Goal: Task Accomplishment & Management: Manage account settings

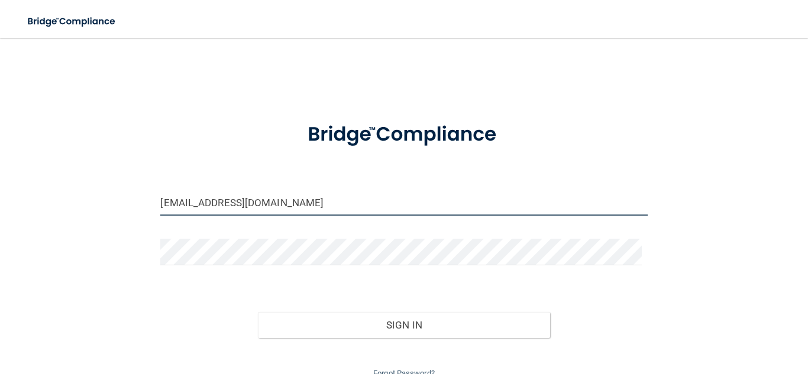
click at [201, 206] on input "[EMAIL_ADDRESS][DOMAIN_NAME]" at bounding box center [403, 202] width 487 height 27
type input "[EMAIL_ADDRESS][DOMAIN_NAME]"
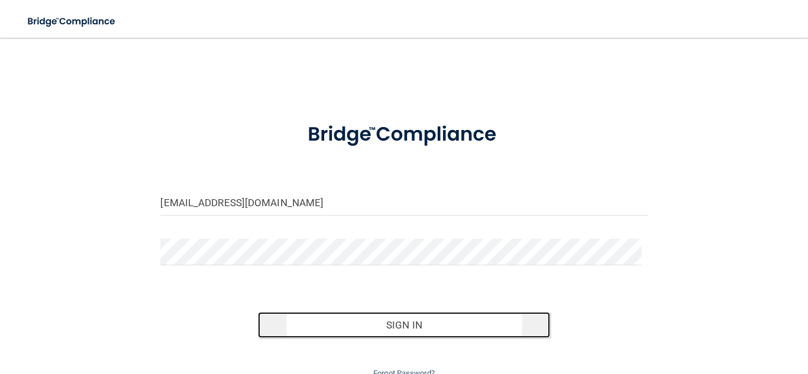
click at [303, 320] on button "Sign In" at bounding box center [404, 325] width 292 height 26
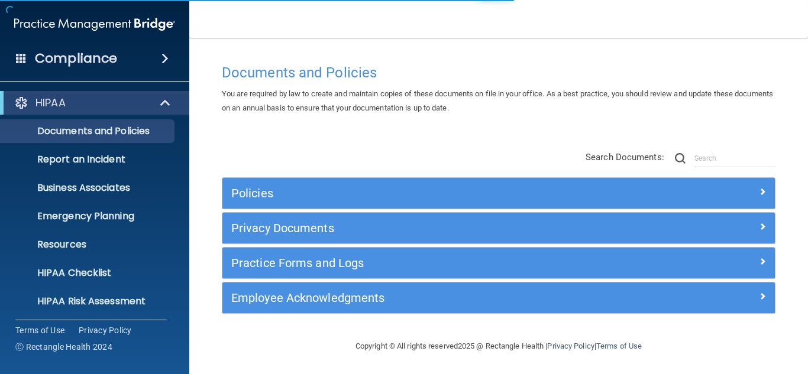
scroll to position [4, 0]
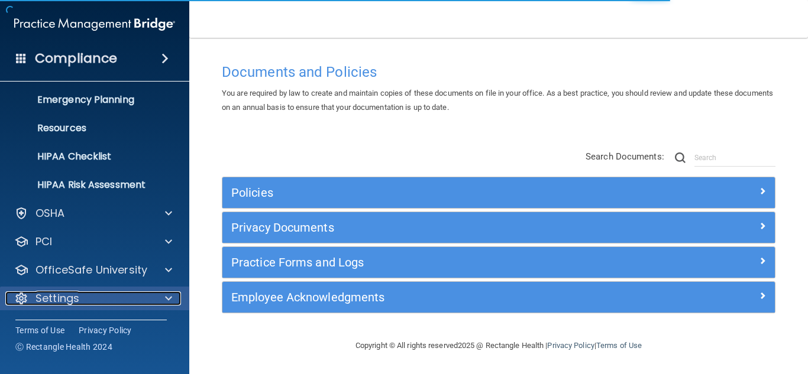
click at [66, 300] on p "Settings" at bounding box center [57, 299] width 44 height 14
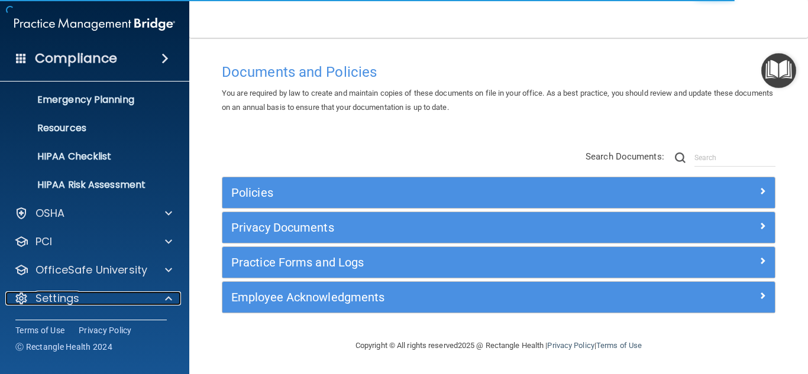
scroll to position [230, 0]
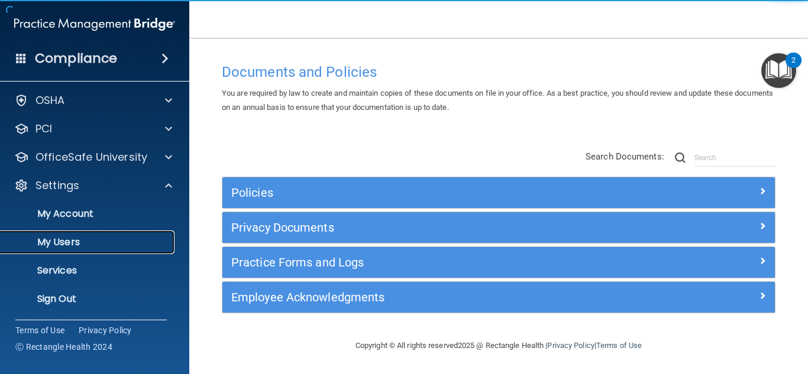
click at [81, 241] on p "My Users" at bounding box center [88, 243] width 161 height 12
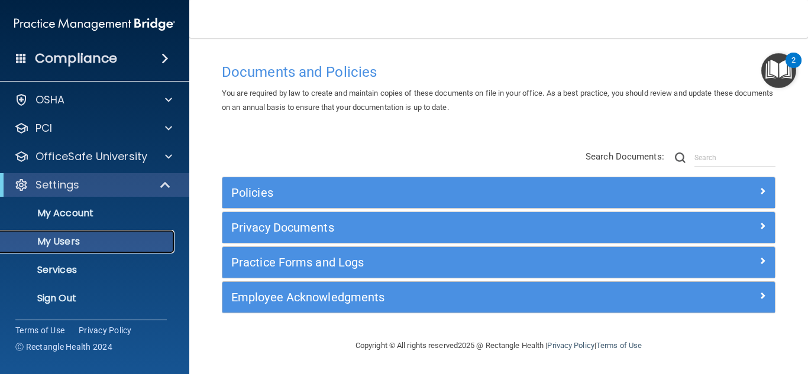
scroll to position [31, 0]
click at [80, 241] on p "My Users" at bounding box center [88, 243] width 161 height 12
select select "20"
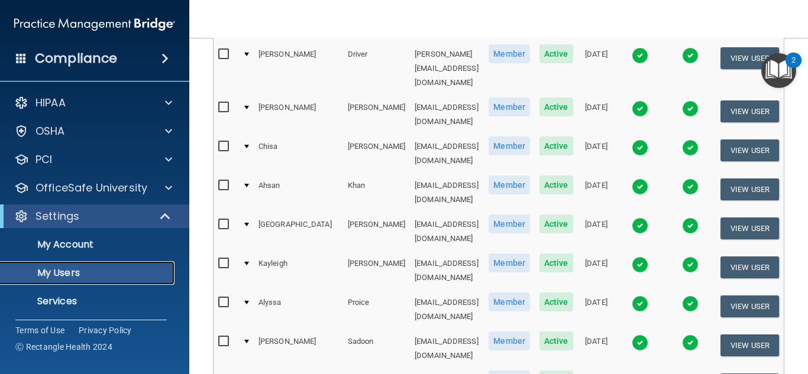
scroll to position [0, 0]
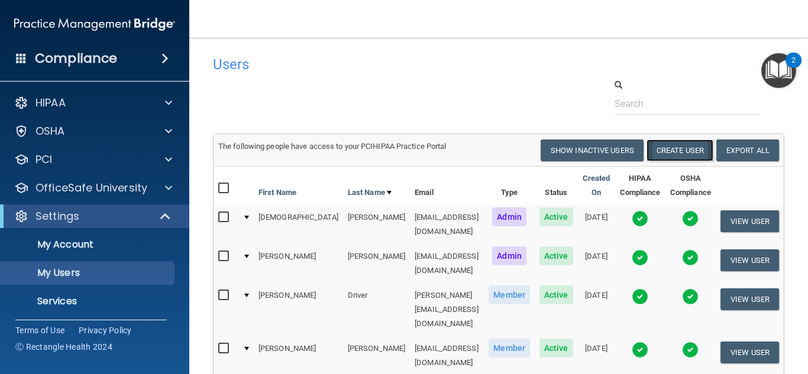
click at [655, 152] on button "Create User" at bounding box center [680, 151] width 67 height 22
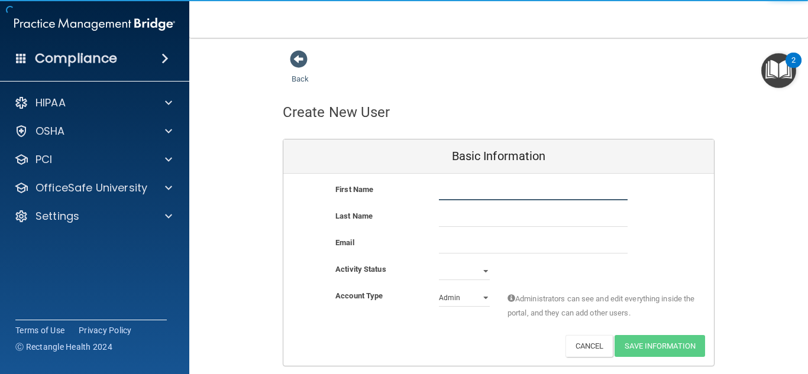
click at [464, 185] on input "text" at bounding box center [533, 192] width 189 height 18
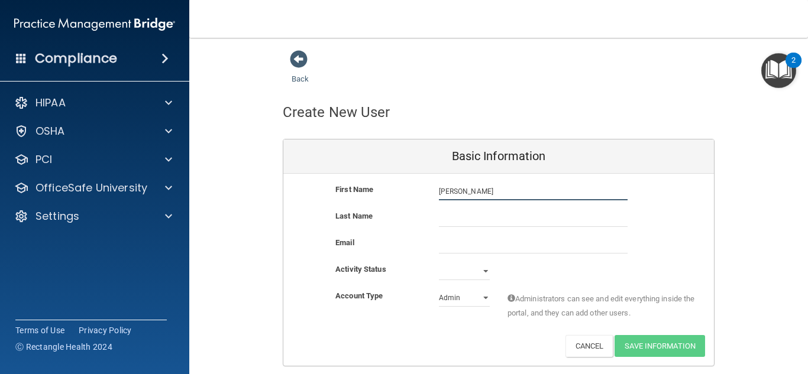
type input "[PERSON_NAME]"
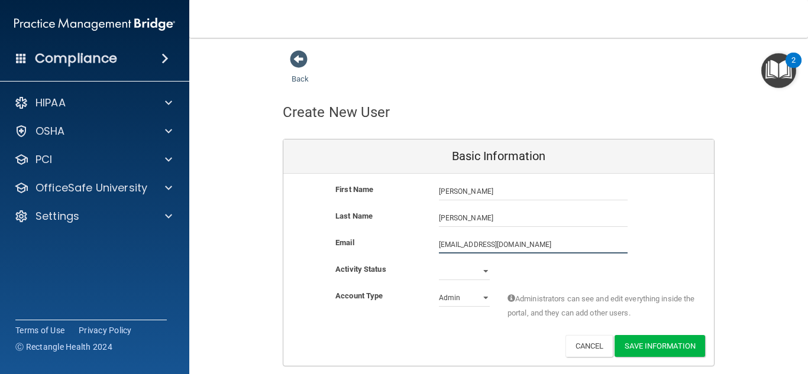
click at [439, 247] on input "[EMAIL_ADDRESS][DOMAIN_NAME]" at bounding box center [533, 245] width 189 height 18
click at [439, 245] on input "[EMAIL_ADDRESS][DOMAIN_NAME]" at bounding box center [533, 245] width 189 height 18
type input "[EMAIL_ADDRESS][DOMAIN_NAME]"
click at [466, 271] on select "Active Inactive" at bounding box center [464, 272] width 51 height 18
select select "active"
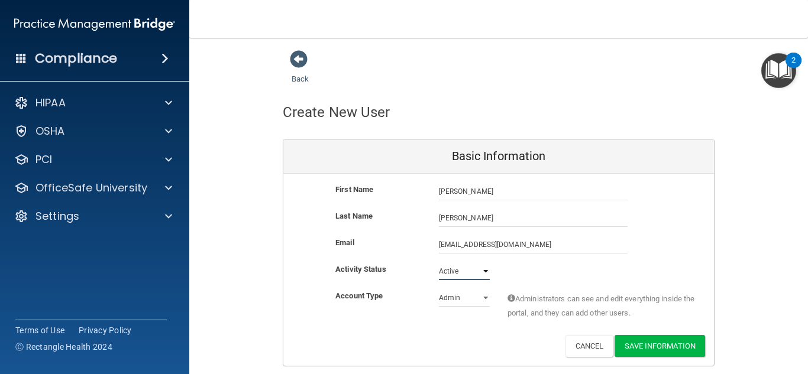
click at [439, 263] on select "Active Inactive" at bounding box center [464, 272] width 51 height 18
click at [451, 293] on select "Admin Member" at bounding box center [464, 298] width 51 height 18
select select "practice_member"
click at [439, 289] on select "Admin Member" at bounding box center [464, 298] width 51 height 18
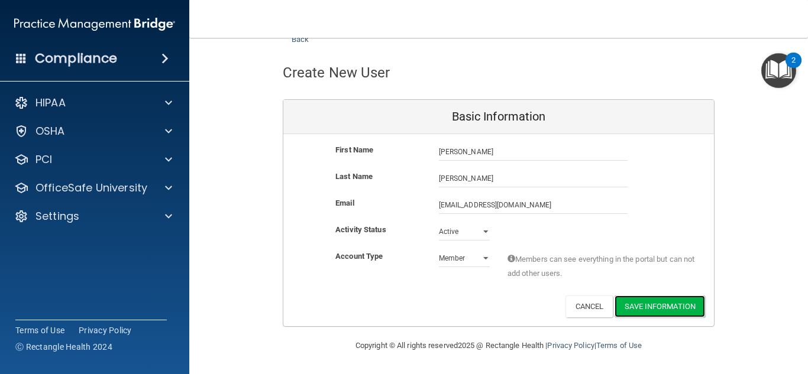
click at [649, 307] on button "Save Information" at bounding box center [660, 307] width 91 height 22
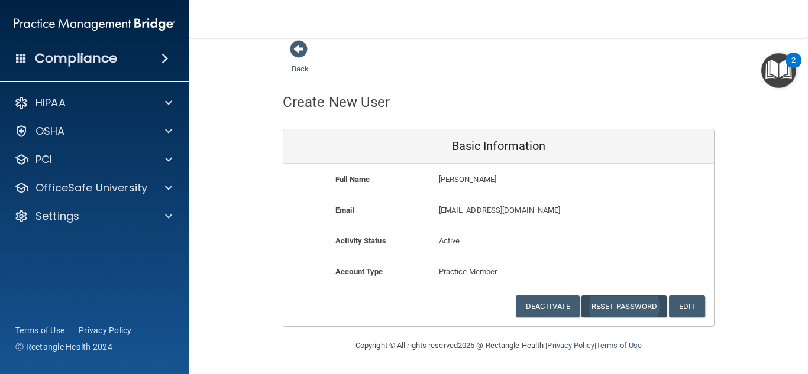
scroll to position [10, 0]
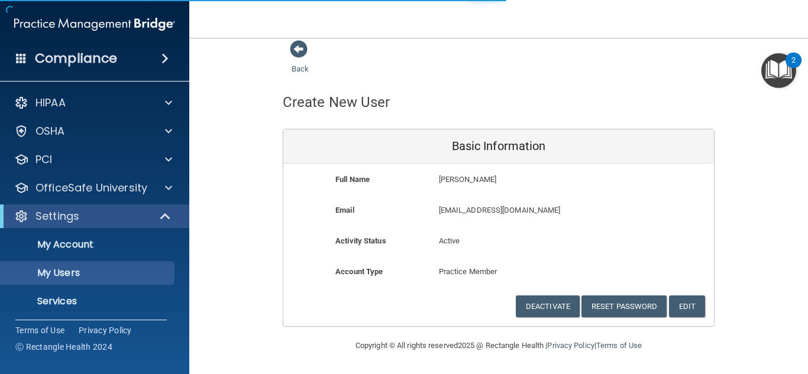
select select "20"
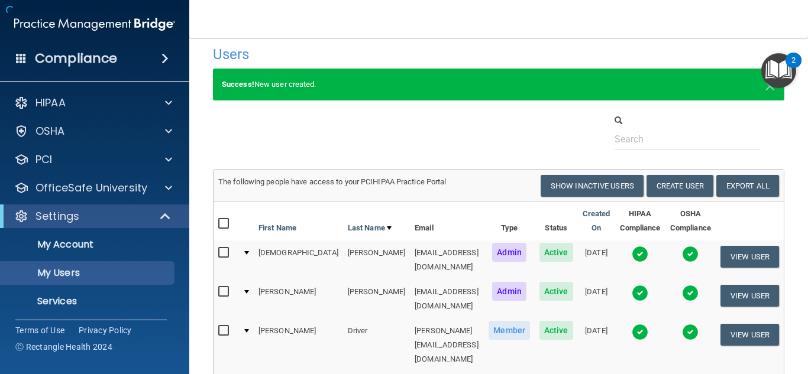
scroll to position [512, 0]
